Goal: Navigation & Orientation: Find specific page/section

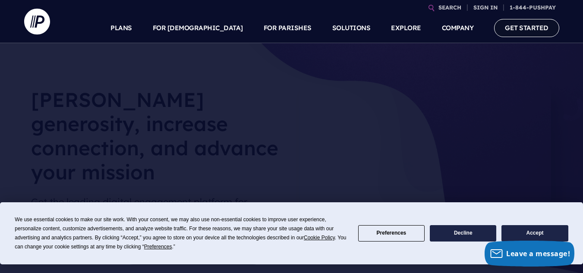
click at [520, 25] on link "GET STARTED" at bounding box center [526, 28] width 65 height 18
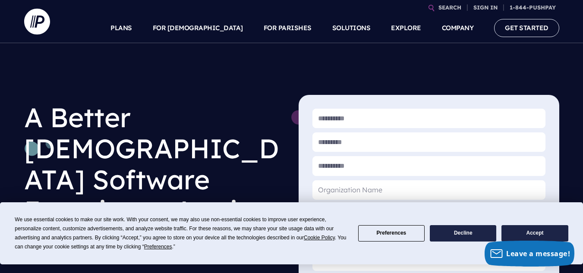
click at [549, 230] on button "Accept" at bounding box center [534, 233] width 66 height 17
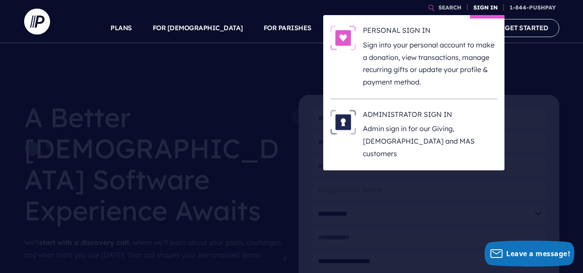
click at [489, 4] on link "SIGN IN" at bounding box center [485, 7] width 31 height 15
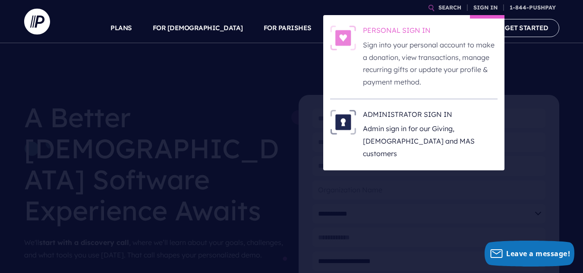
click at [413, 41] on p "Sign into your personal account to make a donation, view transactions, manage r…" at bounding box center [430, 64] width 135 height 50
